Goal: Find specific fact

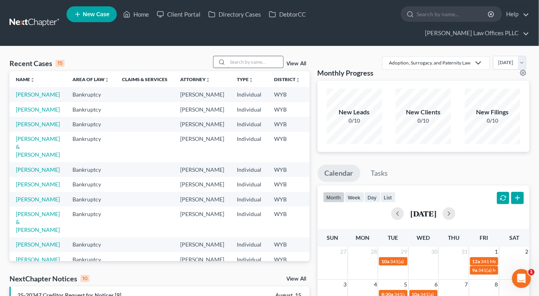
click at [254, 56] on input "search" at bounding box center [255, 61] width 55 height 11
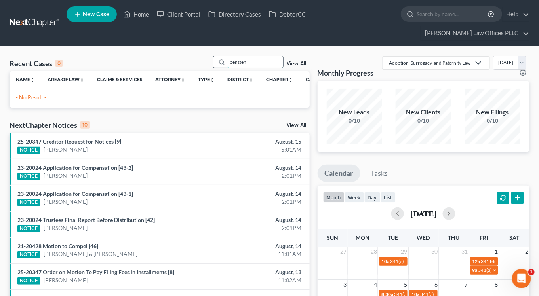
click at [240, 56] on input "bensten" at bounding box center [255, 61] width 55 height 11
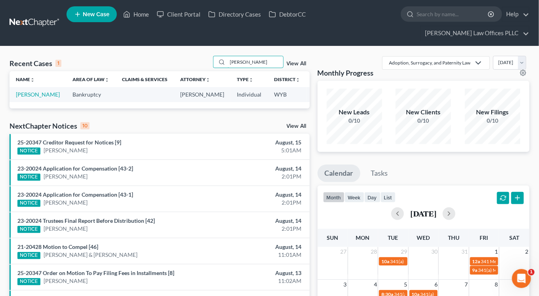
type input "[PERSON_NAME]"
click at [26, 87] on td "[PERSON_NAME]" at bounding box center [38, 94] width 57 height 15
click at [26, 91] on link "[PERSON_NAME]" at bounding box center [38, 94] width 44 height 7
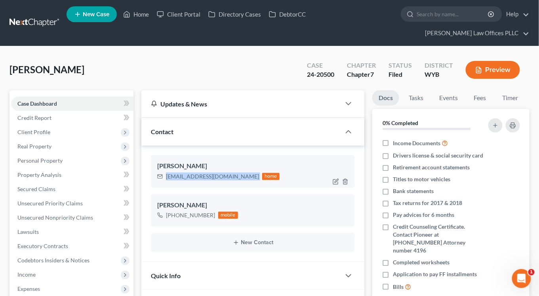
drag, startPoint x: 167, startPoint y: 162, endPoint x: 233, endPoint y: 162, distance: 66.2
click at [233, 172] on div "[EMAIL_ADDRESS][DOMAIN_NAME] home" at bounding box center [218, 177] width 122 height 10
drag, startPoint x: 233, startPoint y: 162, endPoint x: 225, endPoint y: 161, distance: 8.3
copy div "[EMAIL_ADDRESS][DOMAIN_NAME]"
